Goal: Task Accomplishment & Management: Complete application form

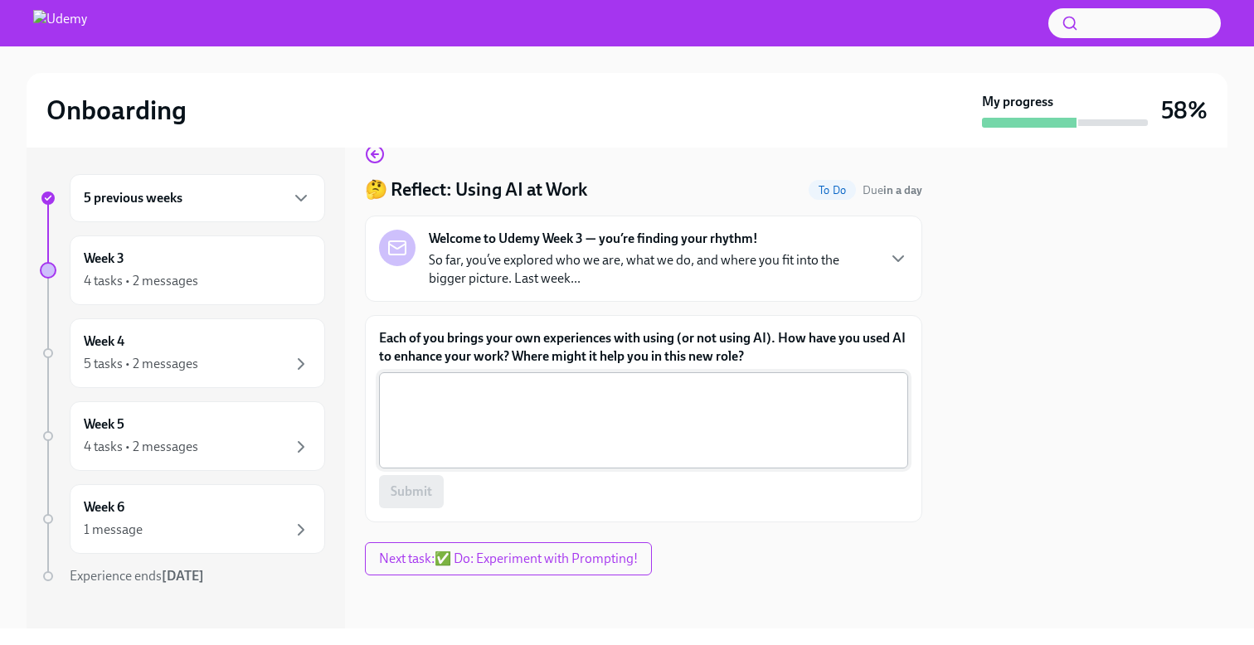
scroll to position [30, 0]
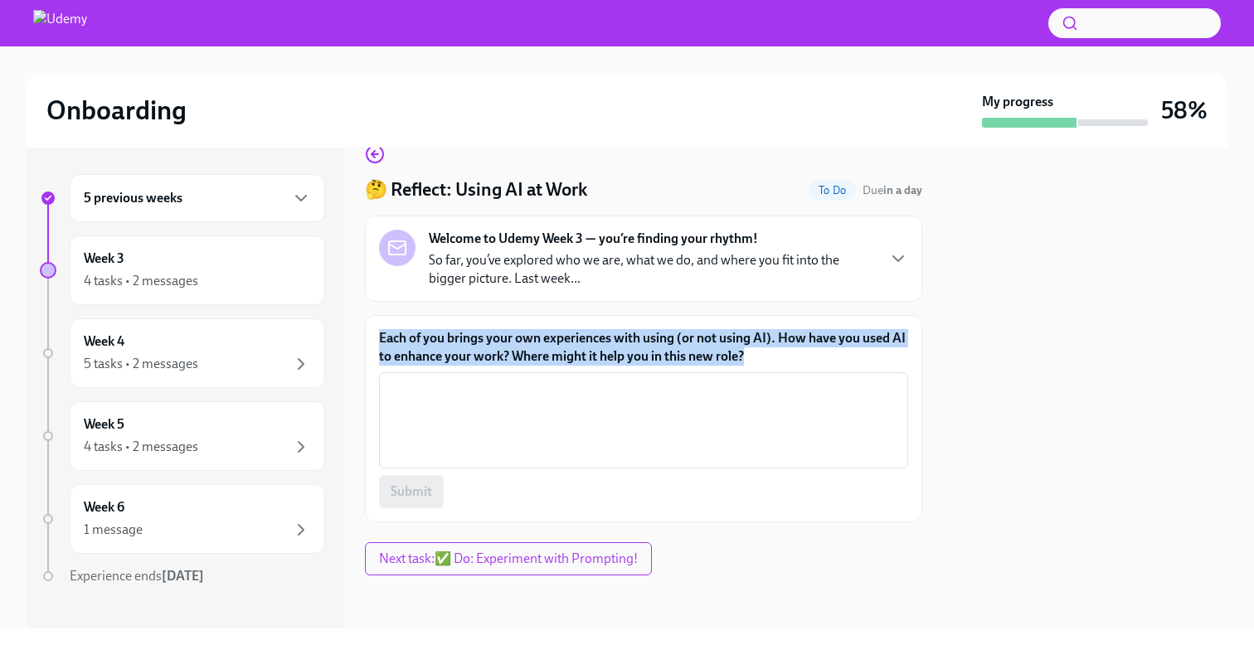
drag, startPoint x: 756, startPoint y: 362, endPoint x: 374, endPoint y: 339, distance: 383.1
click at [374, 339] on div "Each of you brings your own experiences with using (or not using AI). How have …" at bounding box center [643, 418] width 557 height 207
copy label "Each of you brings your own experiences with using (or not using AI). How have …"
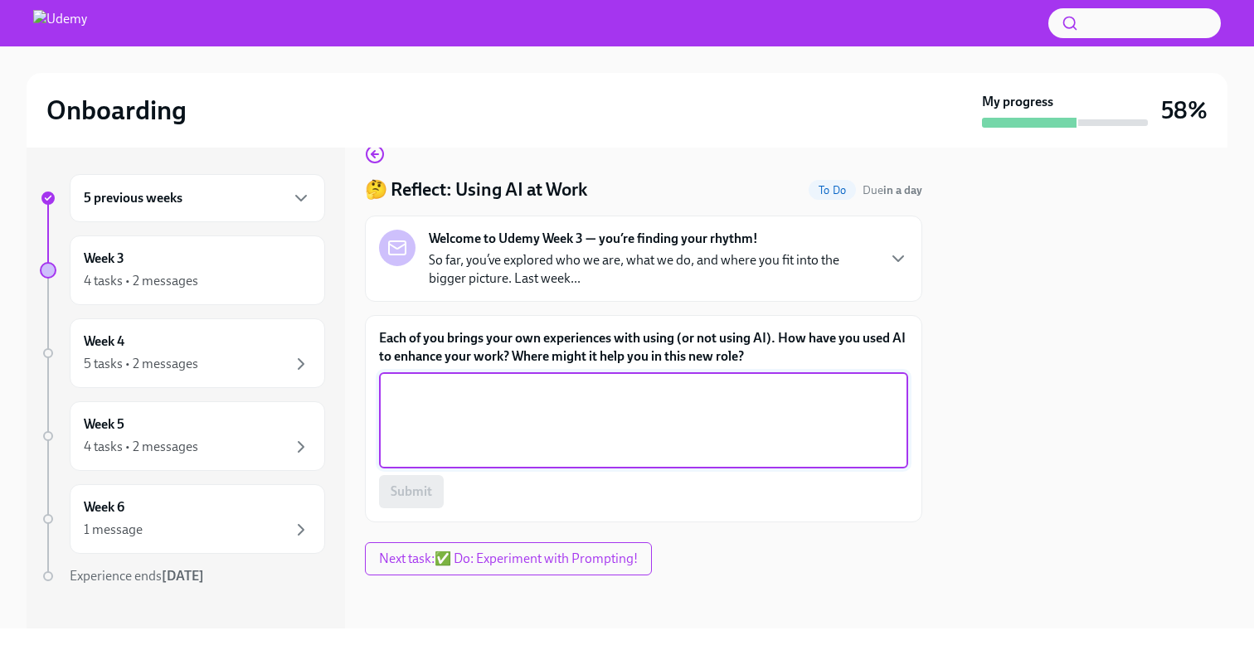
click at [484, 413] on textarea "Each of you brings your own experiences with using (or not using AI). How have …" at bounding box center [643, 421] width 509 height 80
paste textarea "In my previous role, I used AI in a few key ways to enhance efficiency and deci…"
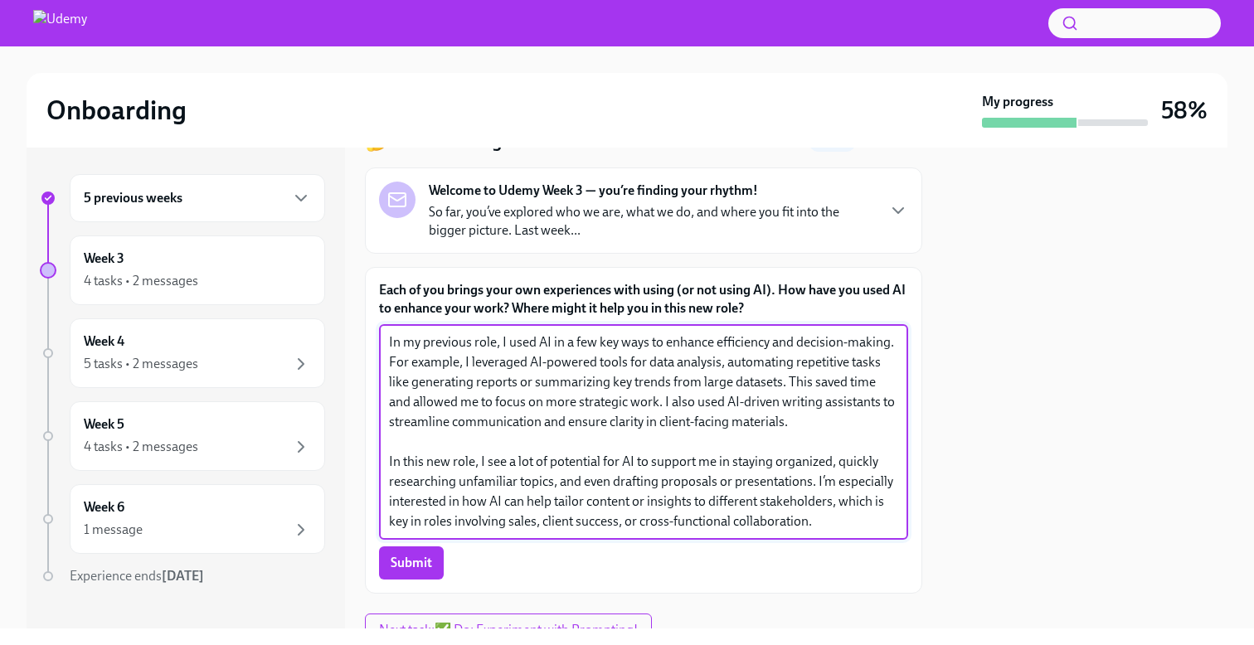
scroll to position [80, 0]
type textarea "In my previous role, I used AI in a few key ways to enhance efficiency and deci…"
click at [421, 561] on span "Submit" at bounding box center [411, 561] width 41 height 17
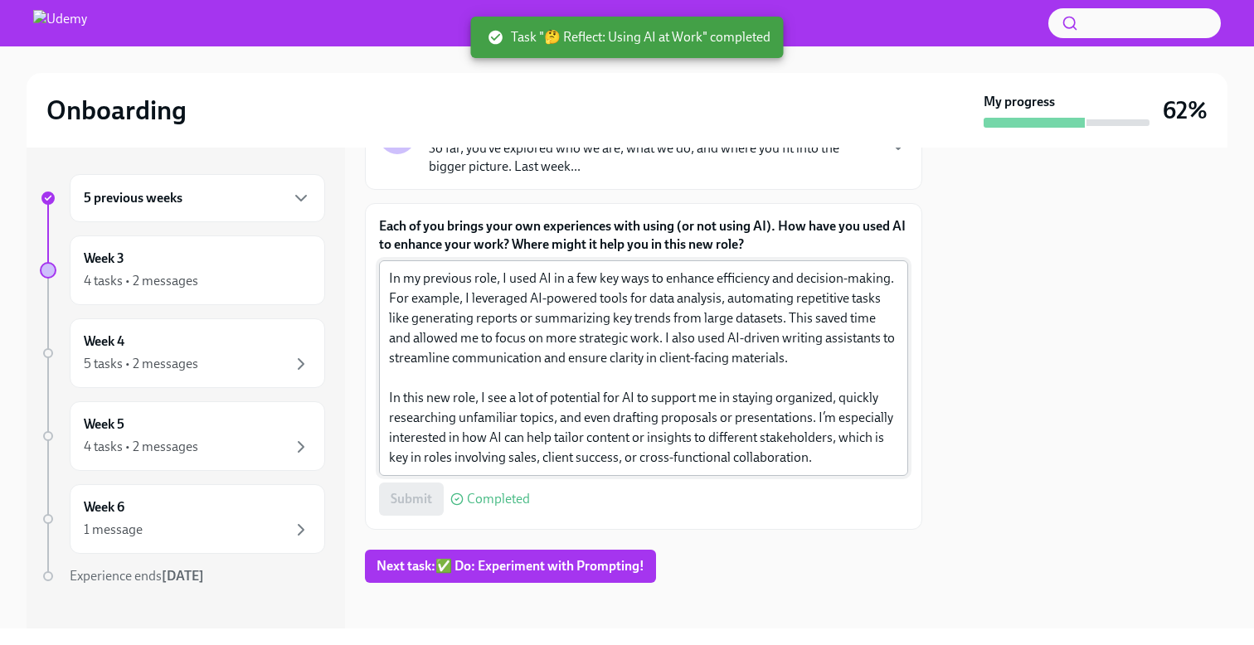
scroll to position [149, 0]
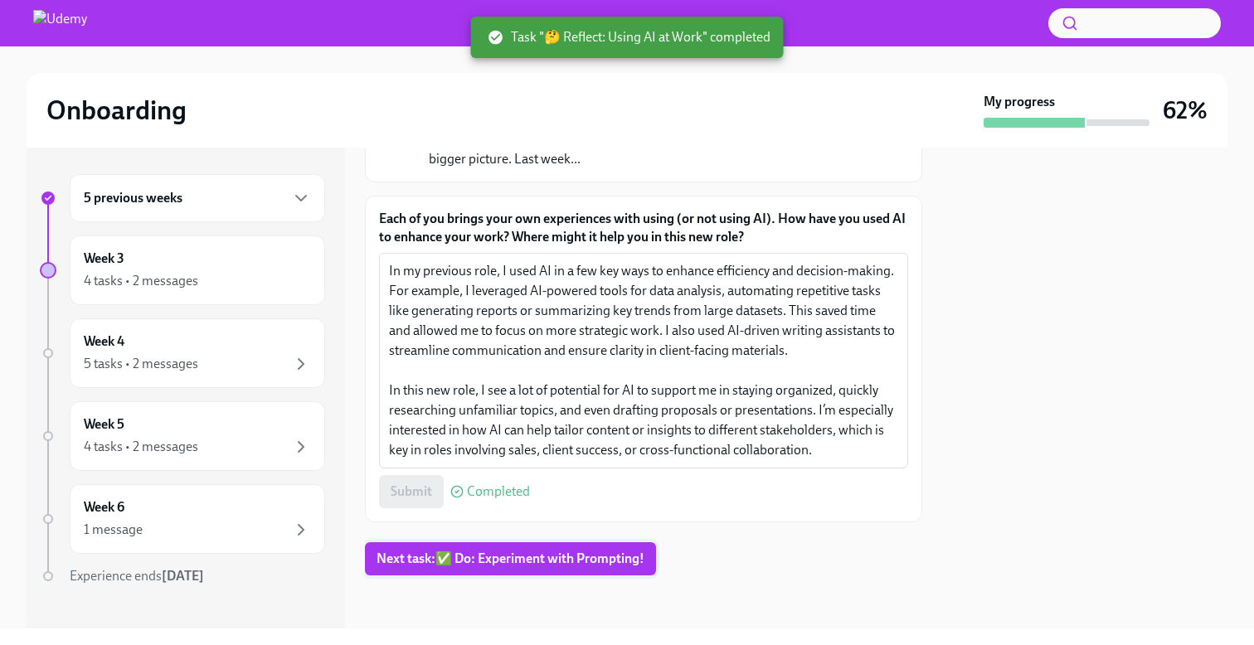
click at [443, 566] on span "Next task : ✅ Do: Experiment with Prompting!" at bounding box center [511, 559] width 268 height 17
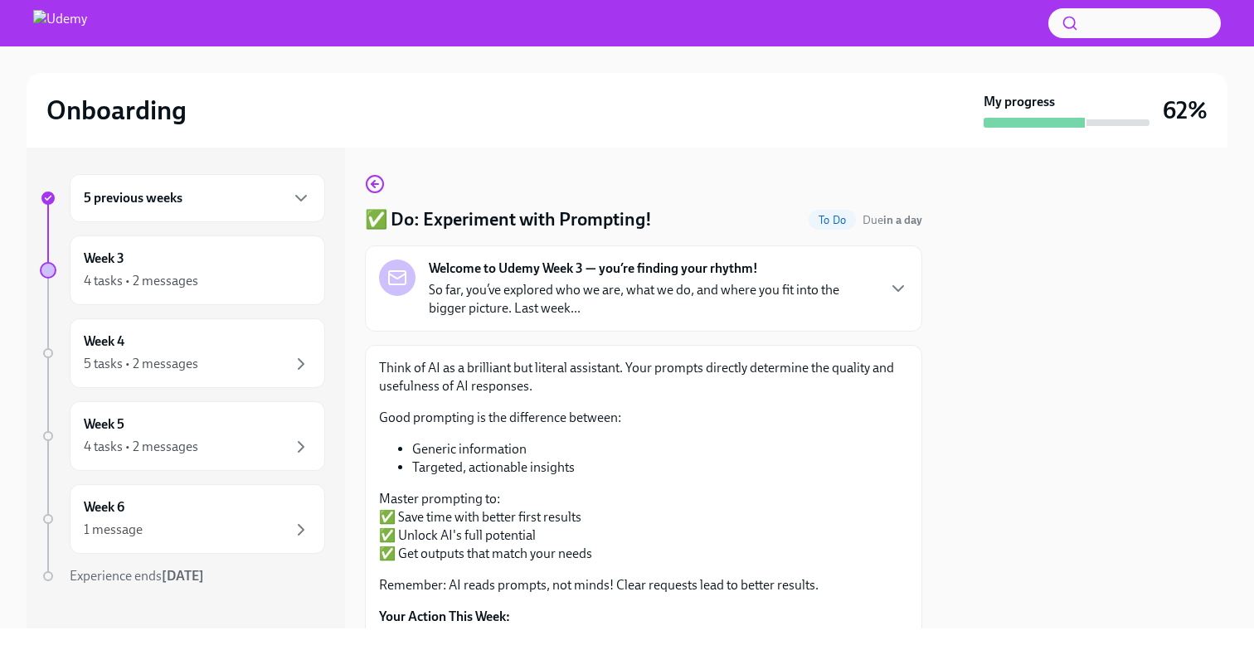
scroll to position [234, 0]
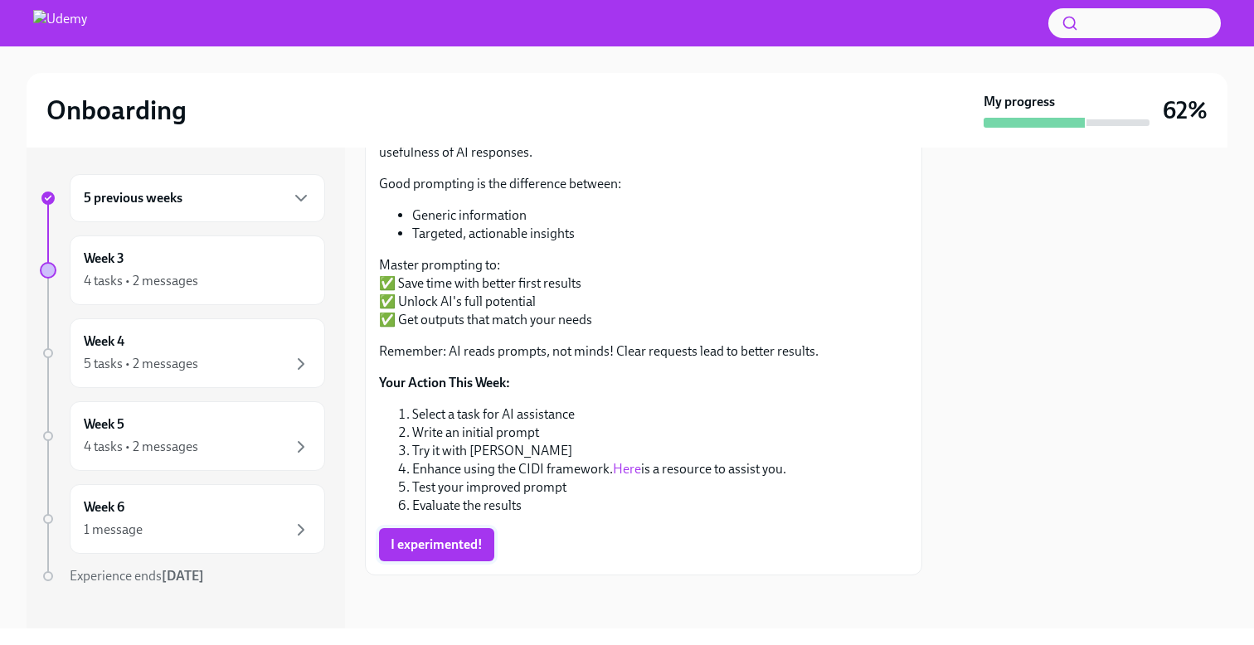
click at [443, 540] on span "I experimented!" at bounding box center [437, 545] width 92 height 17
